Goal: Use online tool/utility: Use online tool/utility

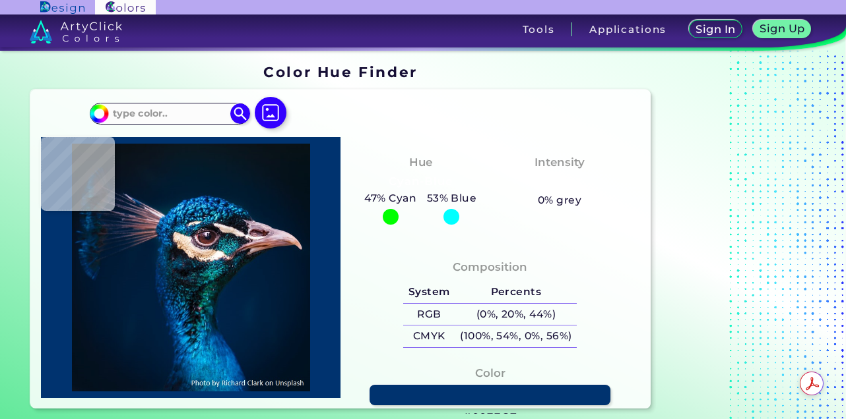
type input "#000000"
type input "#031529"
type input "#00192f"
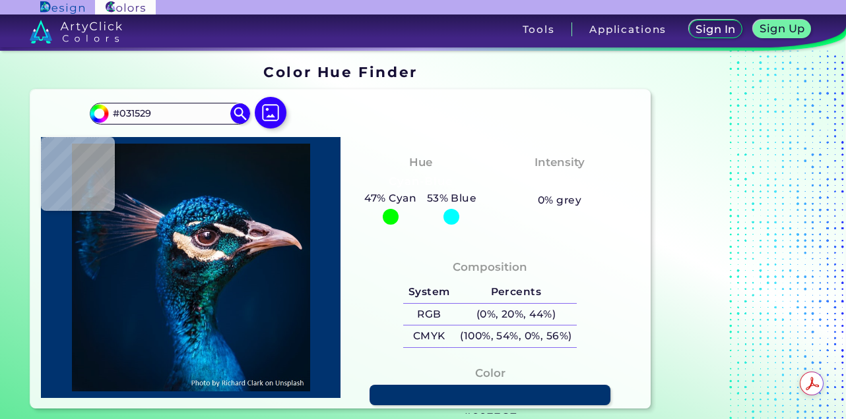
type input "#00192F"
type input "#001c32"
type input "#001C32"
type input "#001d39"
type input "#001D39"
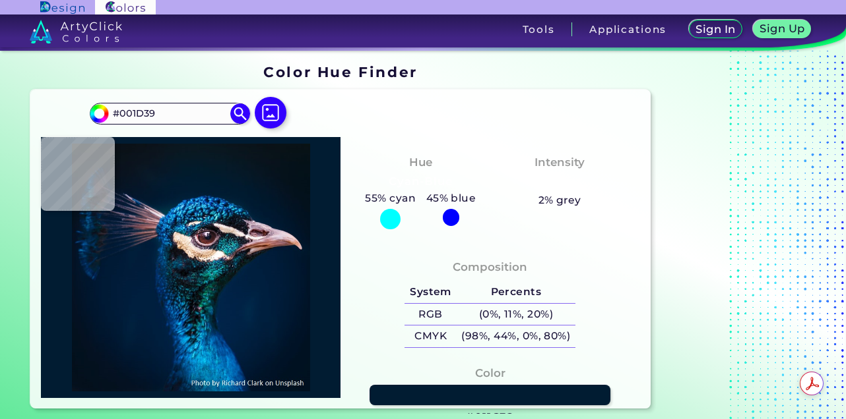
type input "#011c32"
type input "#011C32"
type input "#021b36"
type input "#021B36"
type input "#001c32"
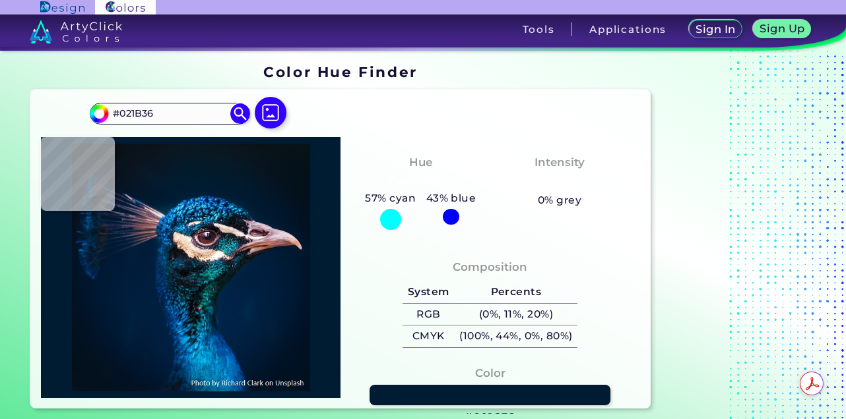
type input "#001C32"
type input "#001c31"
type input "#001C31"
type input "#011c31"
type input "#011C31"
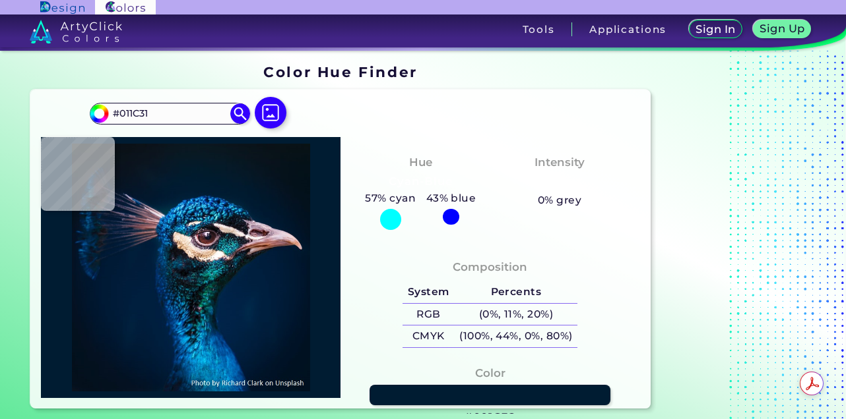
type input "#001b30"
type input "#001B30"
type input "#001b2e"
type input "#001B2E"
type input "#001b30"
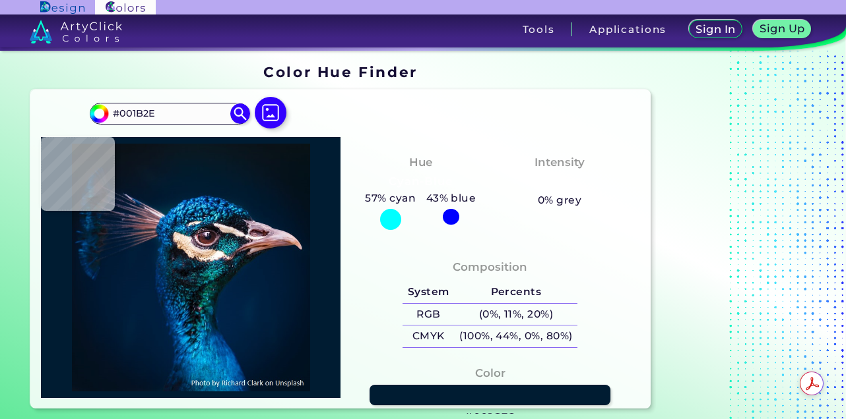
type input "#001B30"
type input "#021b2f"
type input "#021B2F"
type input "#041a2f"
type input "#041A2F"
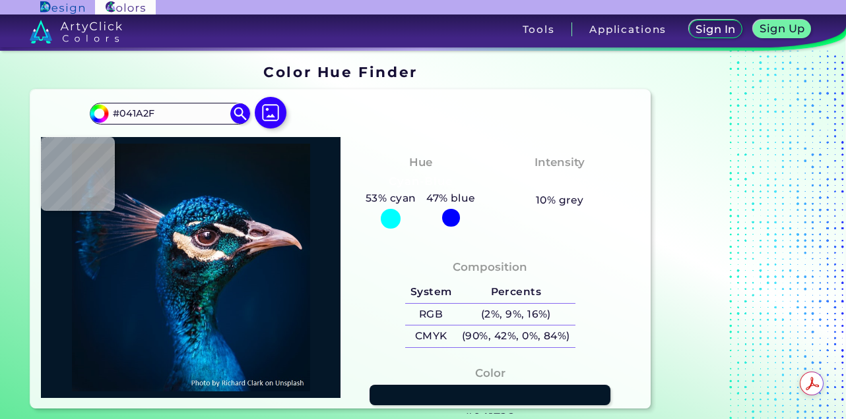
type input "#041728"
type input "#04162a"
type input "#04162A"
type input "#041728"
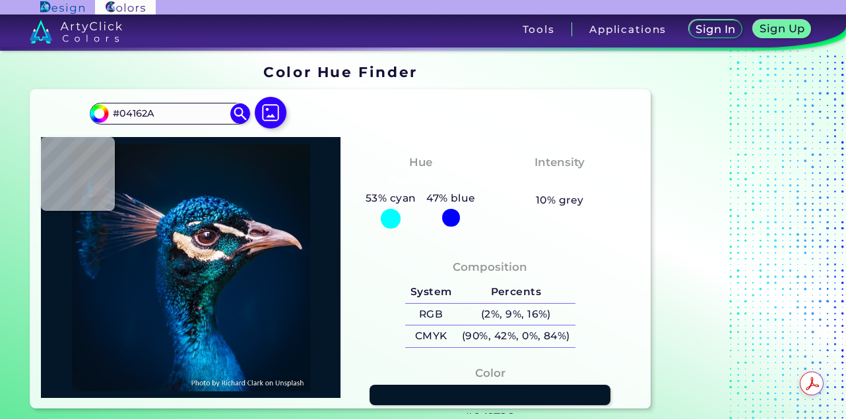
type input "#041728"
type input "#031528"
type input "#05152b"
type input "#05152B"
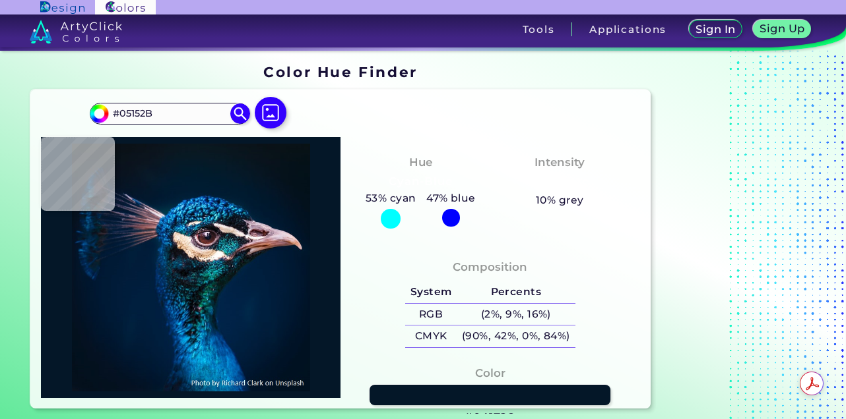
type input "#05152c"
type input "#05152C"
type input "#041627"
type input "#071322"
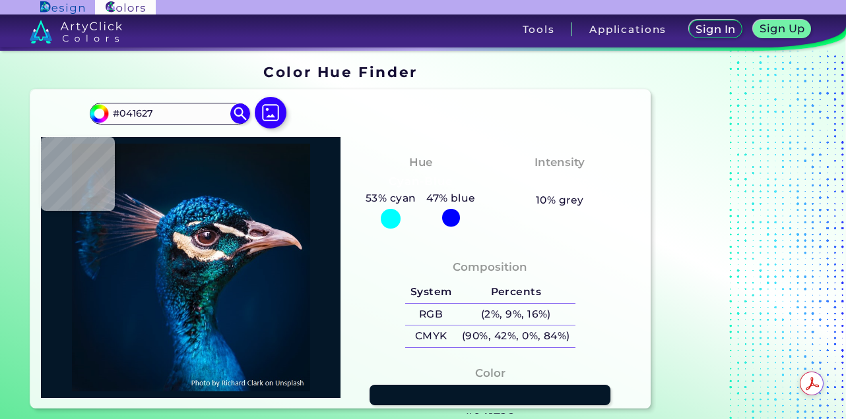
type input "#071322"
type input "#0b121c"
type input "#0B121C"
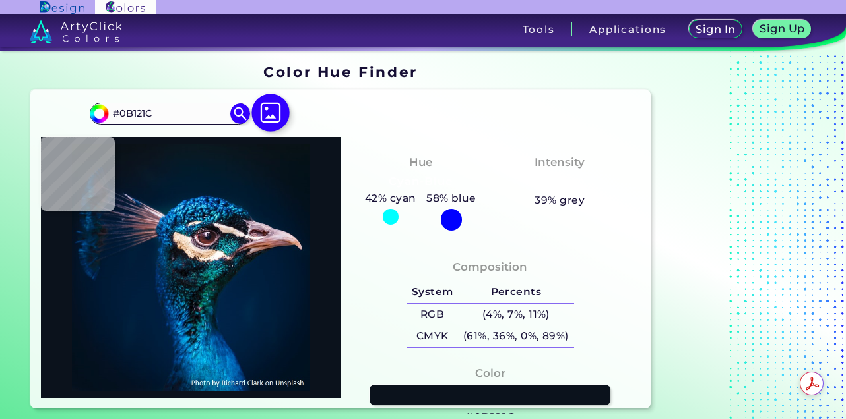
click at [278, 111] on img at bounding box center [270, 113] width 38 height 38
click at [0, 0] on input "file" at bounding box center [0, 0] width 0 height 0
type input "#000000"
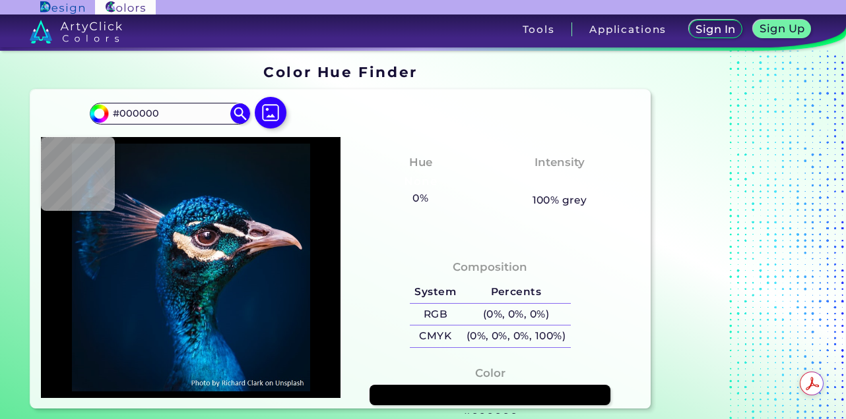
type input "#021019"
type input "#071218"
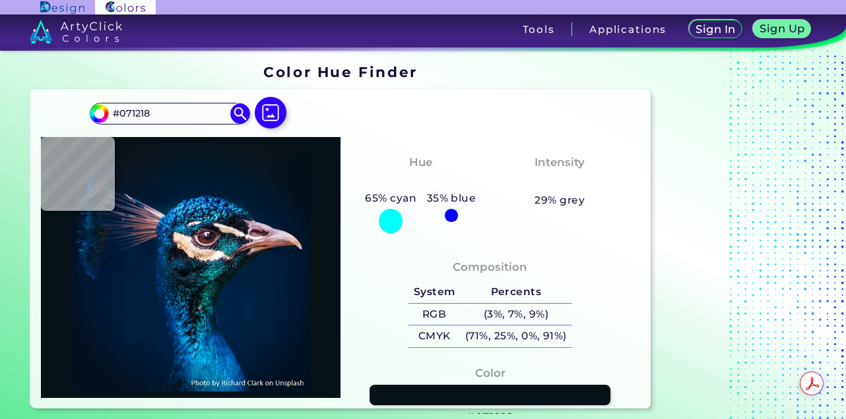
type input "#061927"
type input "#08111e"
type input "#08111E"
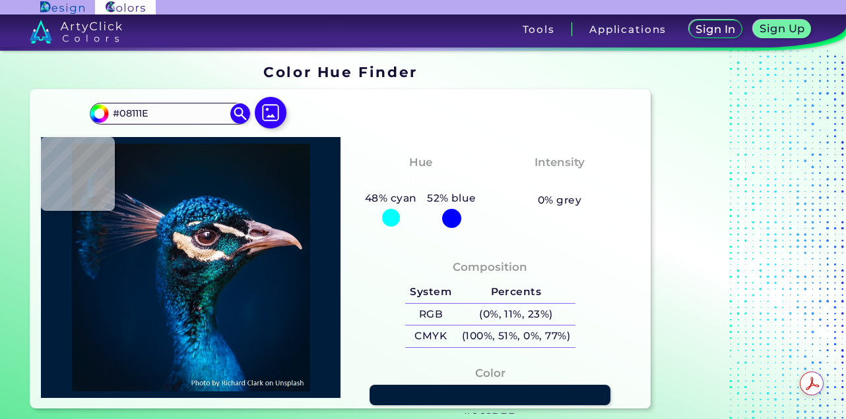
type input "#001d3b"
type input "#001D3B"
type input "#001a35"
type input "#001A35"
type input "#001427"
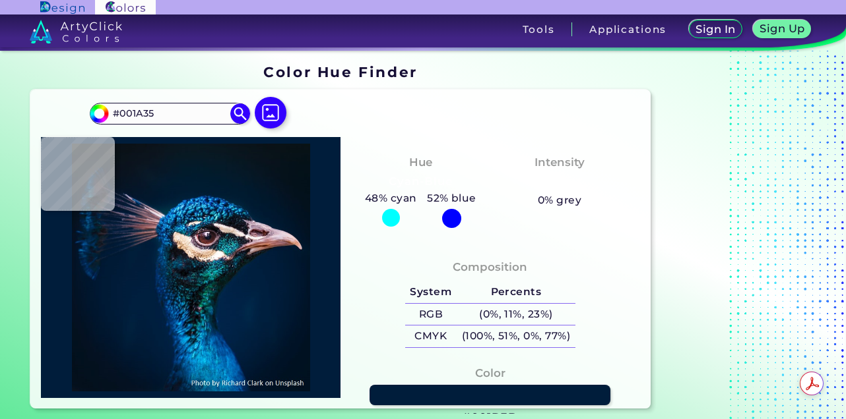
type input "#001427"
type input "#001121"
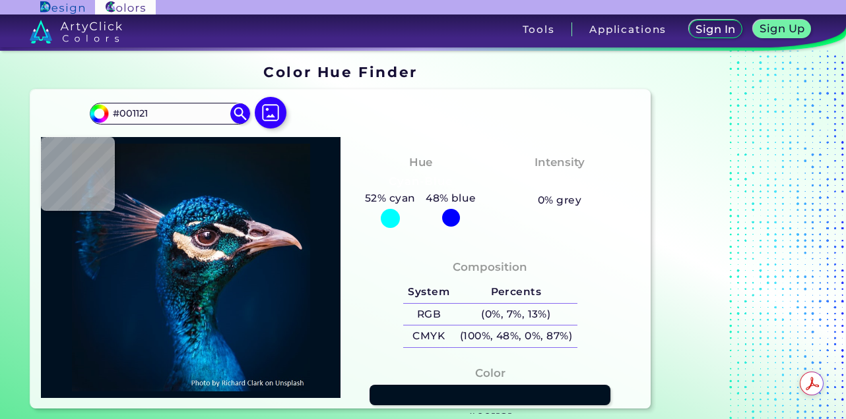
click at [0, 92] on section "Color Hue Finder Color Hue Finder #001121 #001121 Acadia ◉ Acid Green ◉ Aero Bl…" at bounding box center [423, 237] width 846 height 372
click at [272, 116] on img at bounding box center [270, 113] width 38 height 38
click at [0, 0] on input "file" at bounding box center [0, 0] width 0 height 0
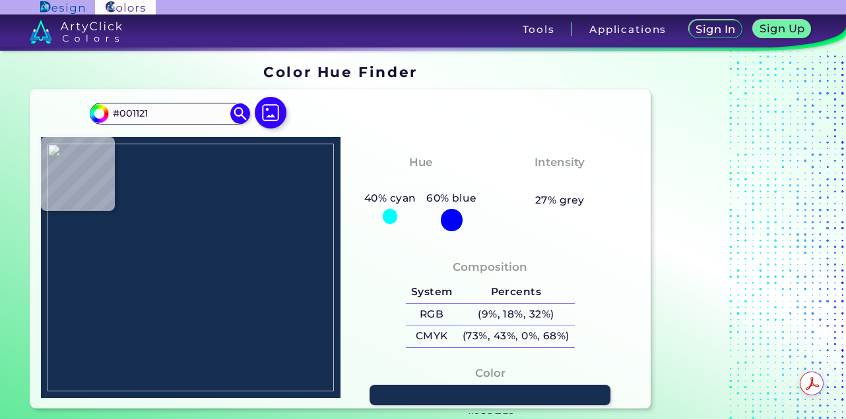
type input "#162e51"
type input "#162E51"
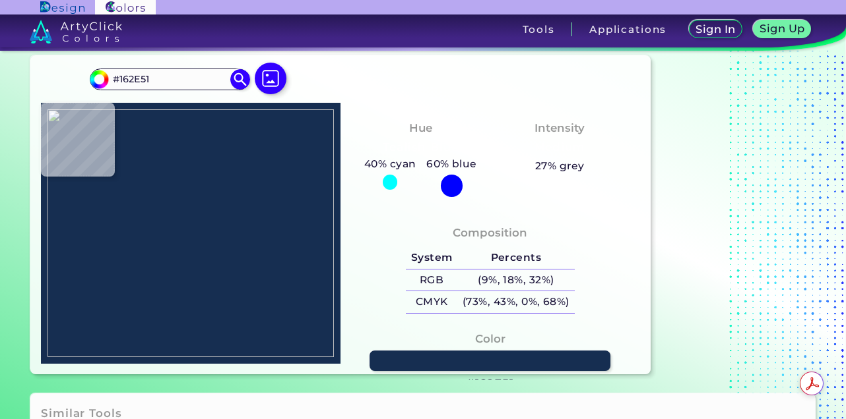
scroll to position [66, 0]
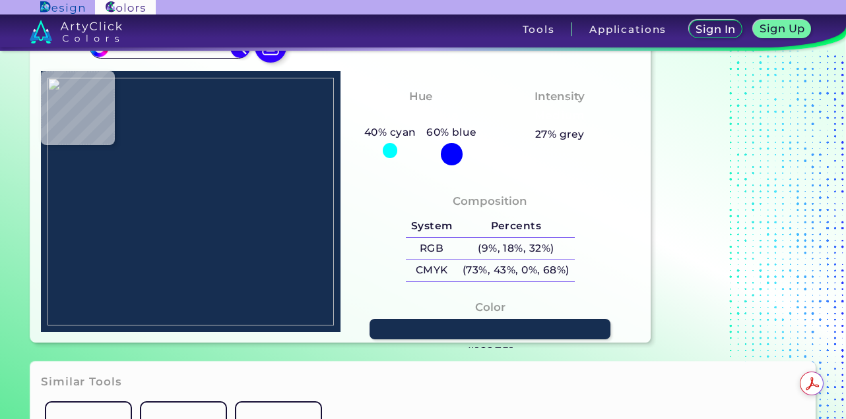
click at [216, 212] on div at bounding box center [190, 201] width 299 height 261
click at [204, 150] on img at bounding box center [190, 202] width 286 height 248
click at [217, 205] on img at bounding box center [190, 202] width 286 height 248
type input "#000000"
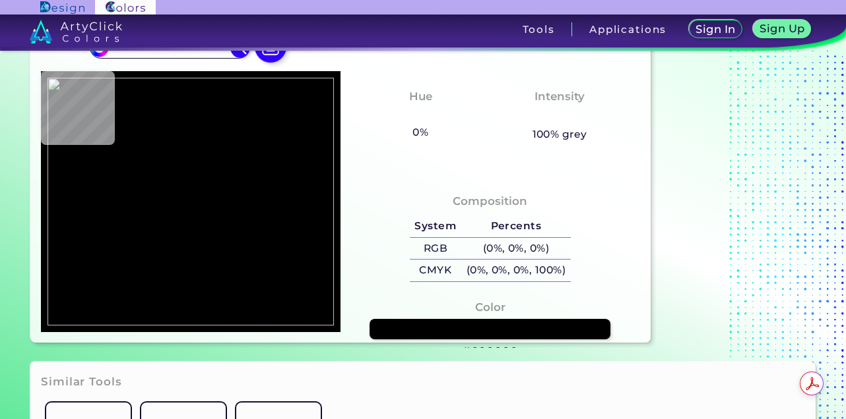
type input "#162e51"
type input "#162E51"
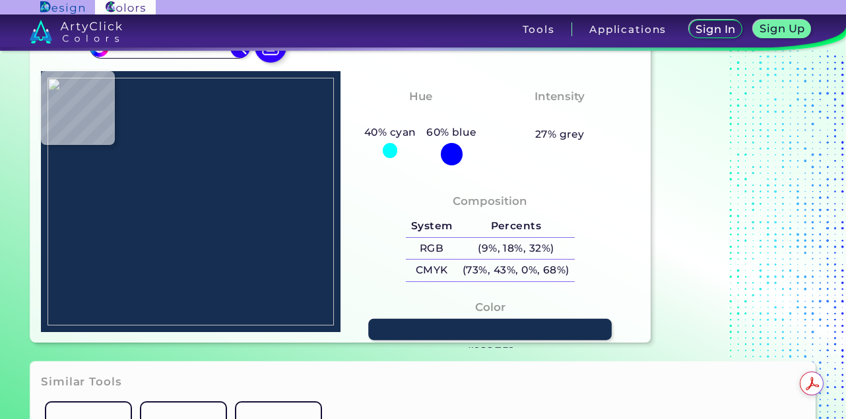
click at [480, 330] on link at bounding box center [489, 329] width 243 height 21
type input "#000000"
type input "#162e51"
type input "#162E51"
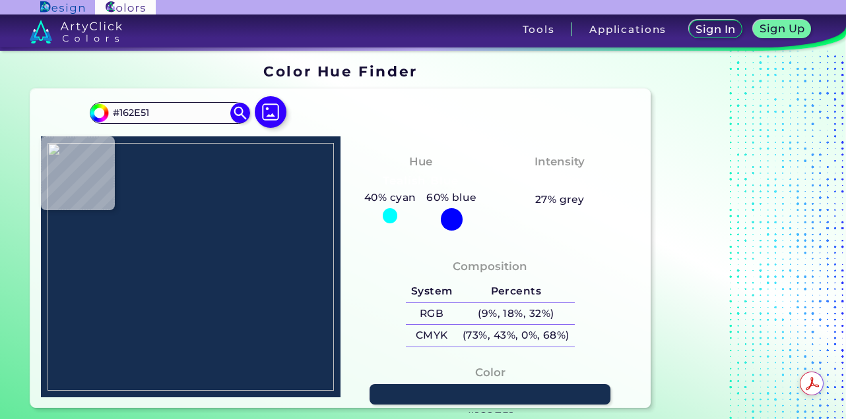
scroll to position [0, 0]
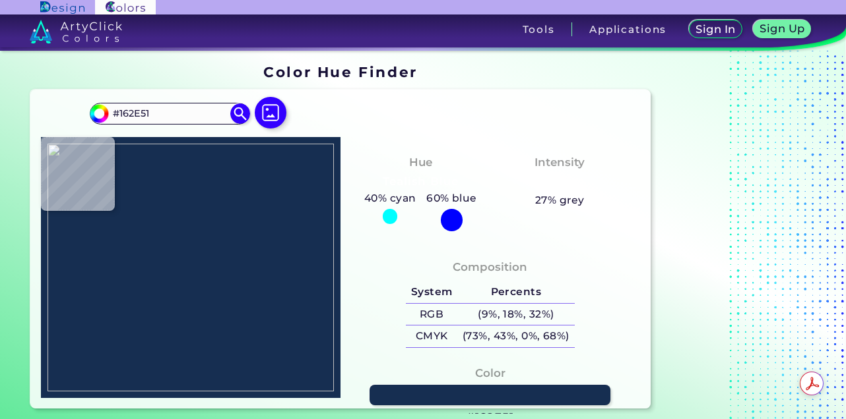
type input "#000000"
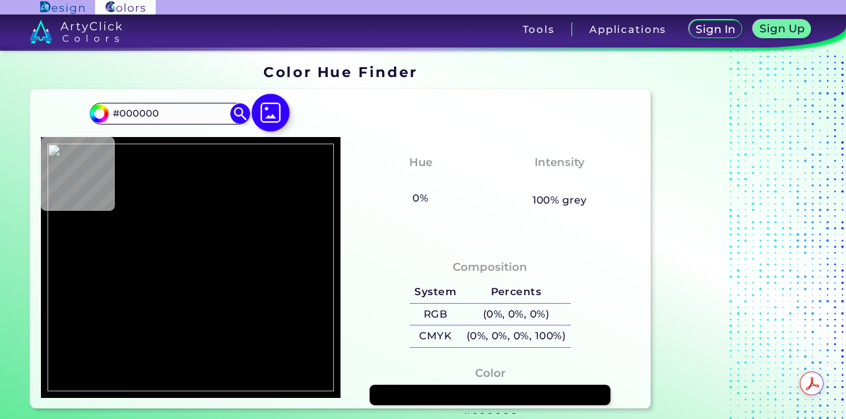
click at [270, 108] on img at bounding box center [270, 113] width 38 height 38
click at [0, 0] on input "file" at bounding box center [0, 0] width 0 height 0
type input "#162e51"
type input "#162E51"
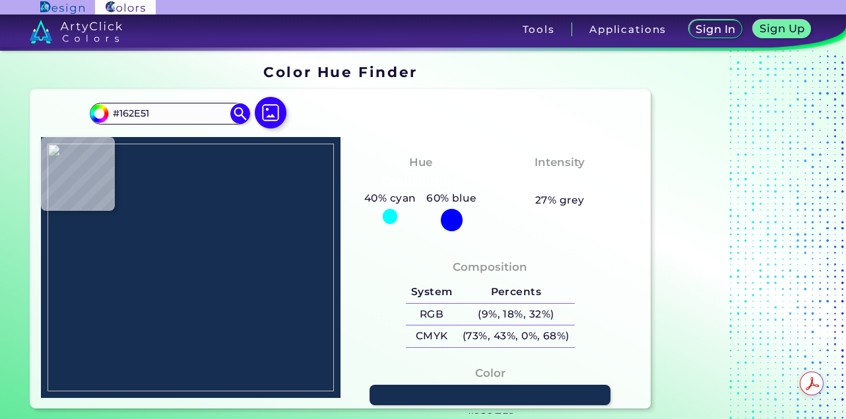
type input "#505248"
type input "#8a763f"
type input "#8A763F"
type input "#ffbe2e"
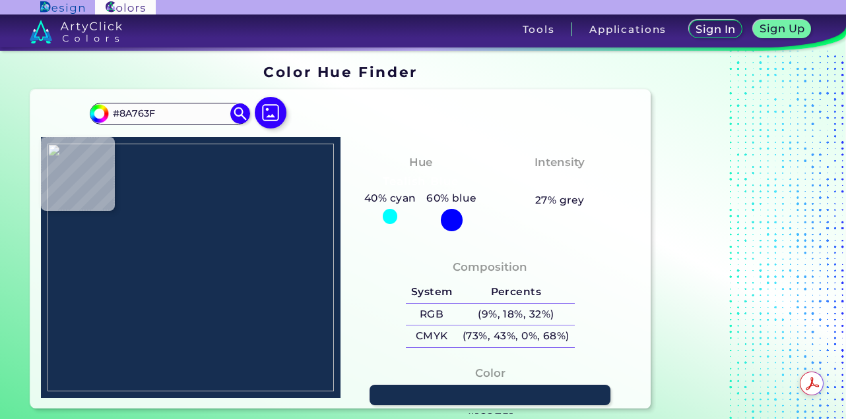
type input "#FFBE2E"
type input "#ca9a2d"
type input "#CA9A2D"
type input "#2e2e2a"
type input "#2E2E2A"
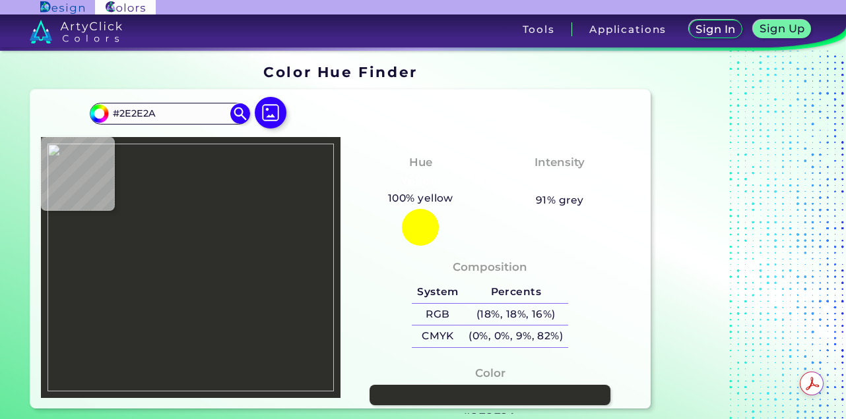
type input "#ffbe2e"
type input "#FFBE2E"
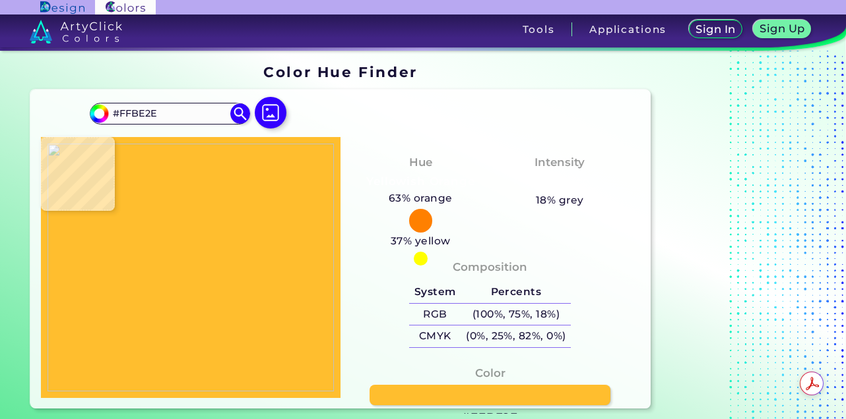
type input "#62522b"
type input "#62522B"
type input "#2e2e2a"
type input "#2E2E2A"
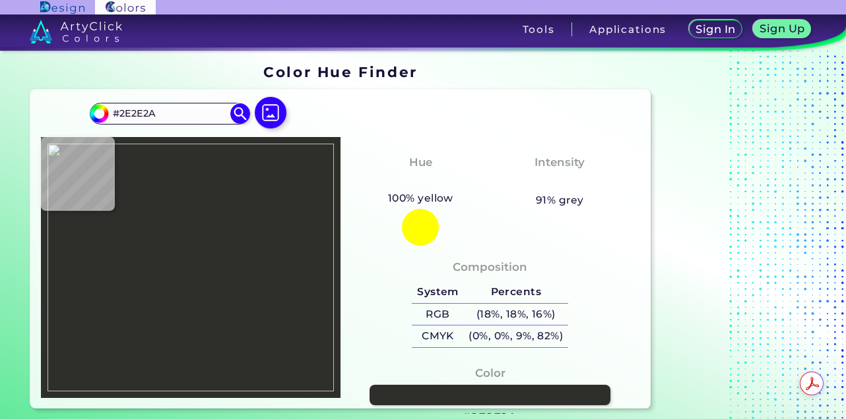
type input "#ca9a2d"
type input "#CA9A2D"
type input "#ffbe2e"
type input "#FFBE2E"
type input "#c49a36"
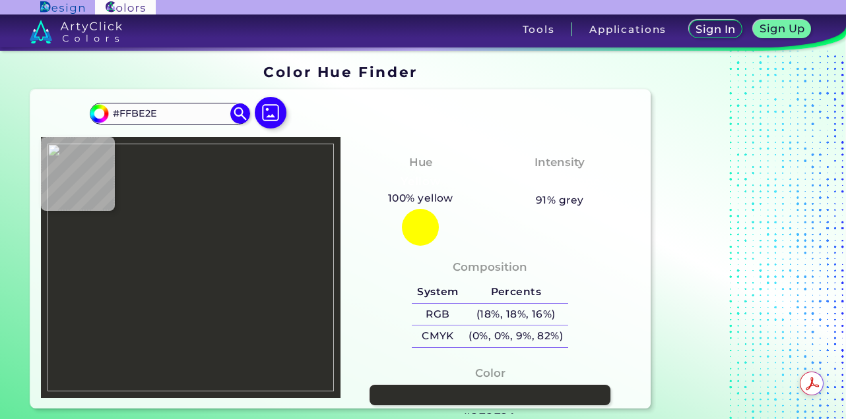
type input "#C49A36"
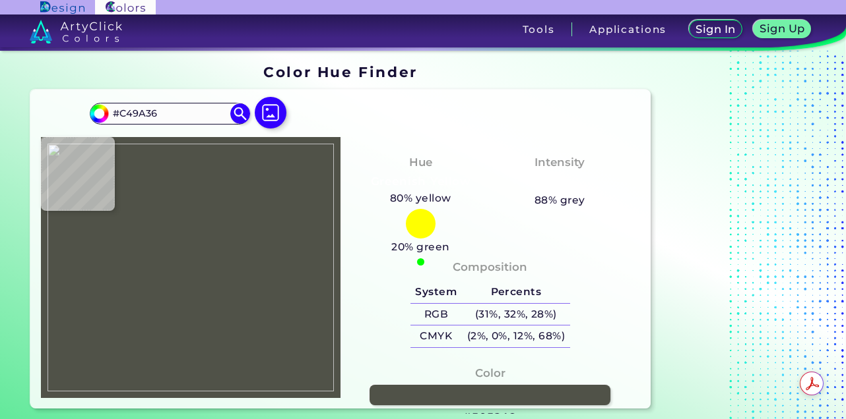
type input "#505248"
type input "#162e51"
type input "#162E51"
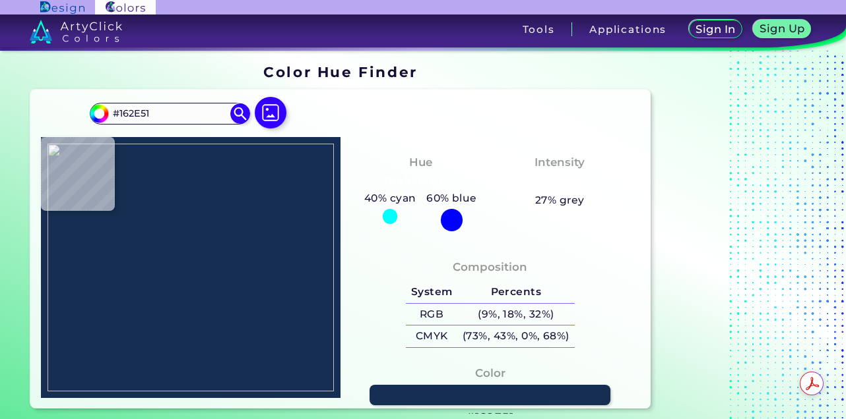
type input "#ffbe2e"
type input "#FFBE2E"
type input "#ca9a2d"
type input "#CA9A2D"
type input "#62522b"
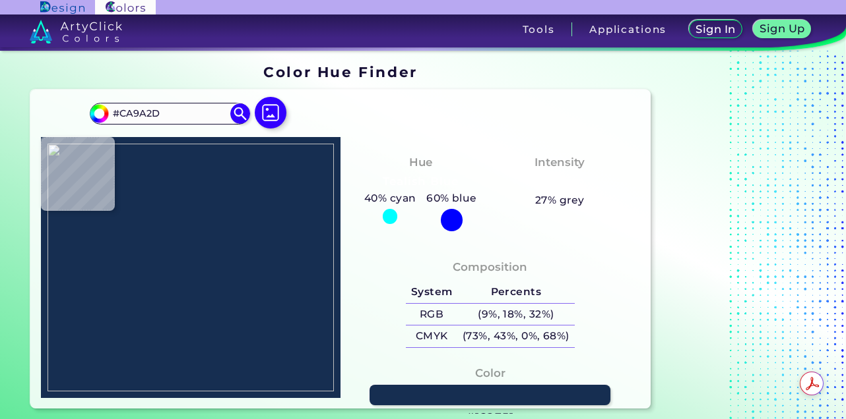
type input "#62522B"
type input "#2e2e2a"
type input "#2E2E2A"
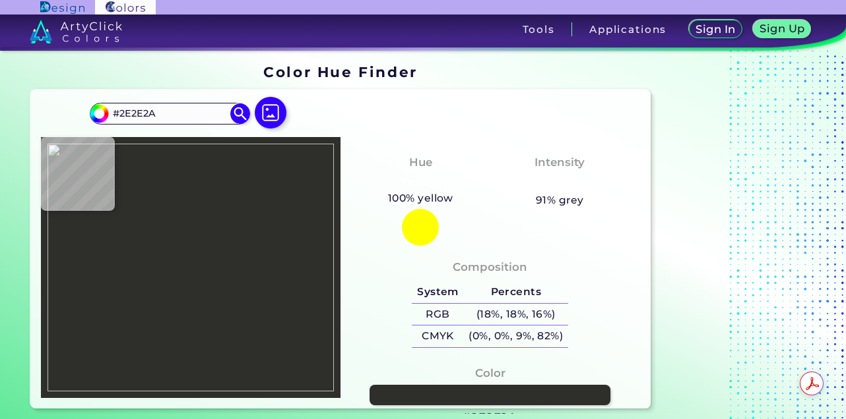
type input "#62522b"
type input "#62522B"
type input "#ca9a2d"
type input "#CA9A2D"
type input "#ffbe2e"
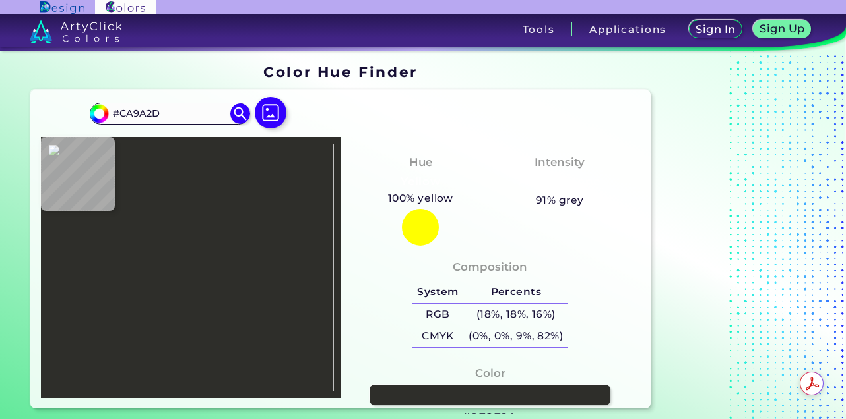
type input "#FFBE2E"
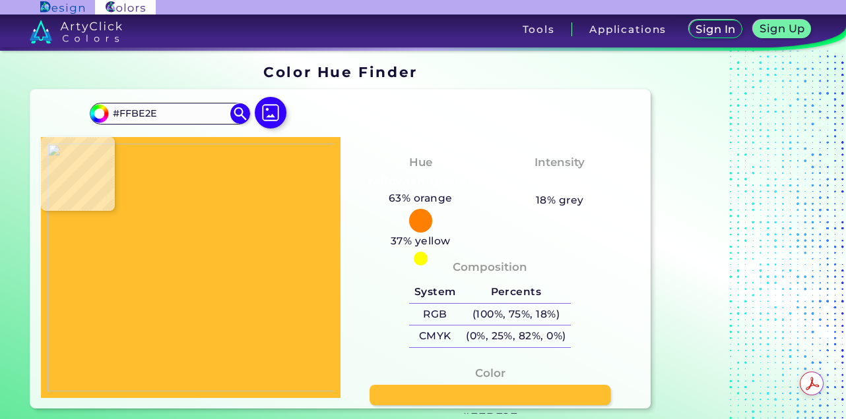
click at [233, 270] on img at bounding box center [190, 268] width 286 height 248
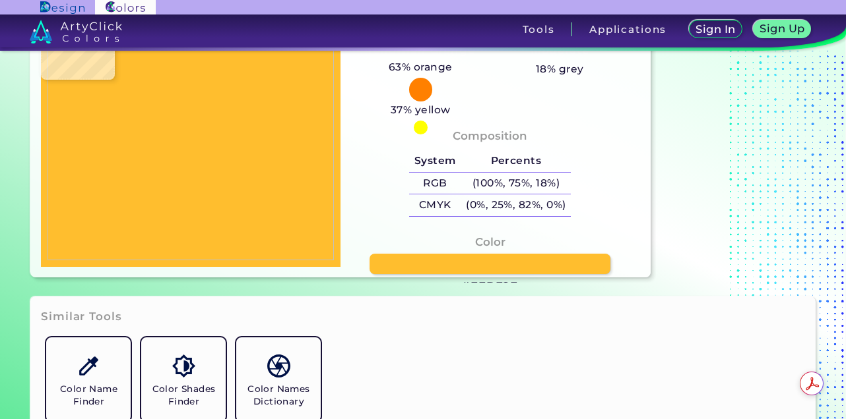
scroll to position [132, 0]
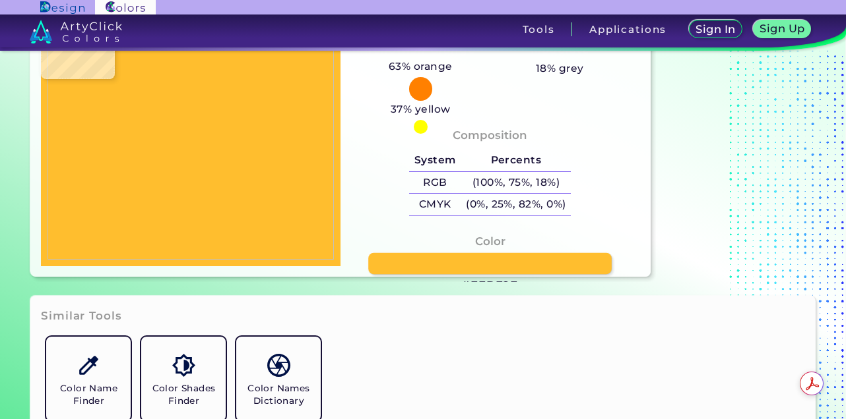
click at [474, 266] on link at bounding box center [489, 263] width 243 height 21
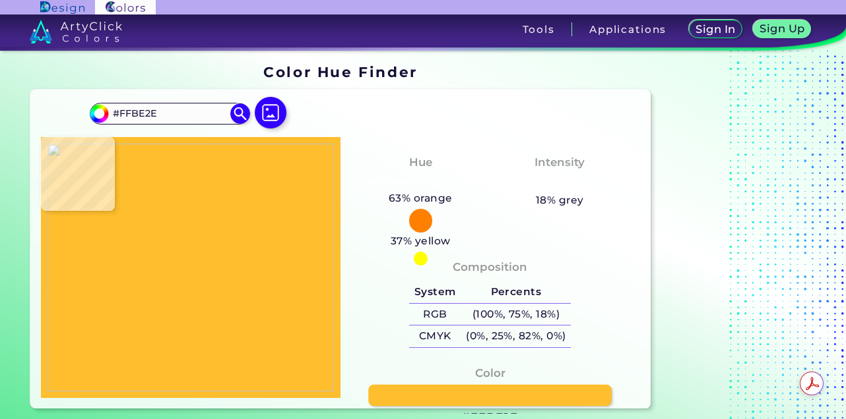
click at [483, 395] on link at bounding box center [489, 395] width 243 height 21
